Goal: Information Seeking & Learning: Check status

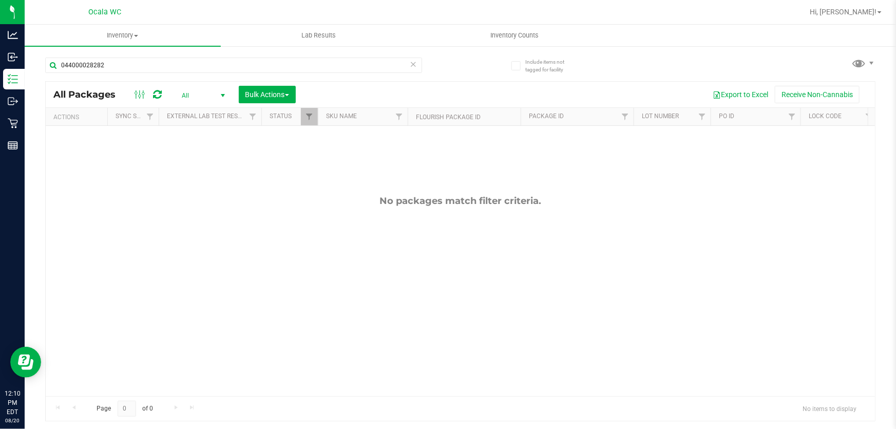
drag, startPoint x: 109, startPoint y: 66, endPoint x: 33, endPoint y: 55, distance: 76.9
click at [33, 55] on div "Include items not tagged for facility 044000028282 All Packages All Active Only…" at bounding box center [461, 201] width 872 height 313
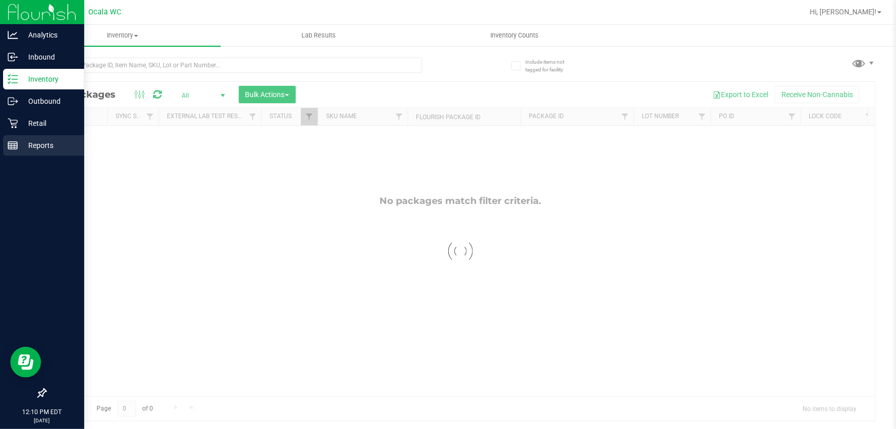
click at [44, 150] on p "Reports" at bounding box center [49, 145] width 62 height 12
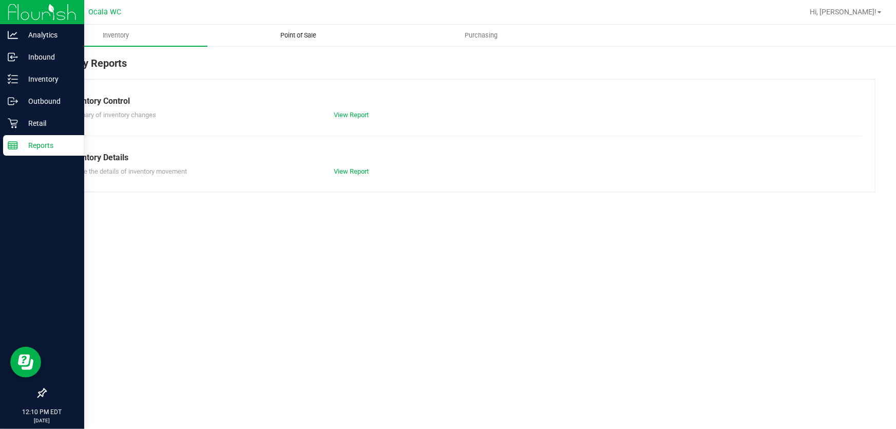
click at [295, 35] on span "Point of Sale" at bounding box center [299, 35] width 64 height 9
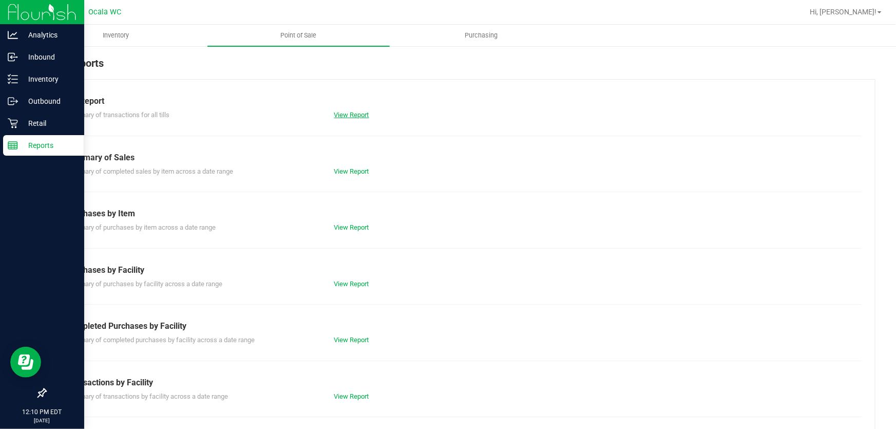
click at [344, 114] on link "View Report" at bounding box center [351, 115] width 35 height 8
